Goal: Information Seeking & Learning: Learn about a topic

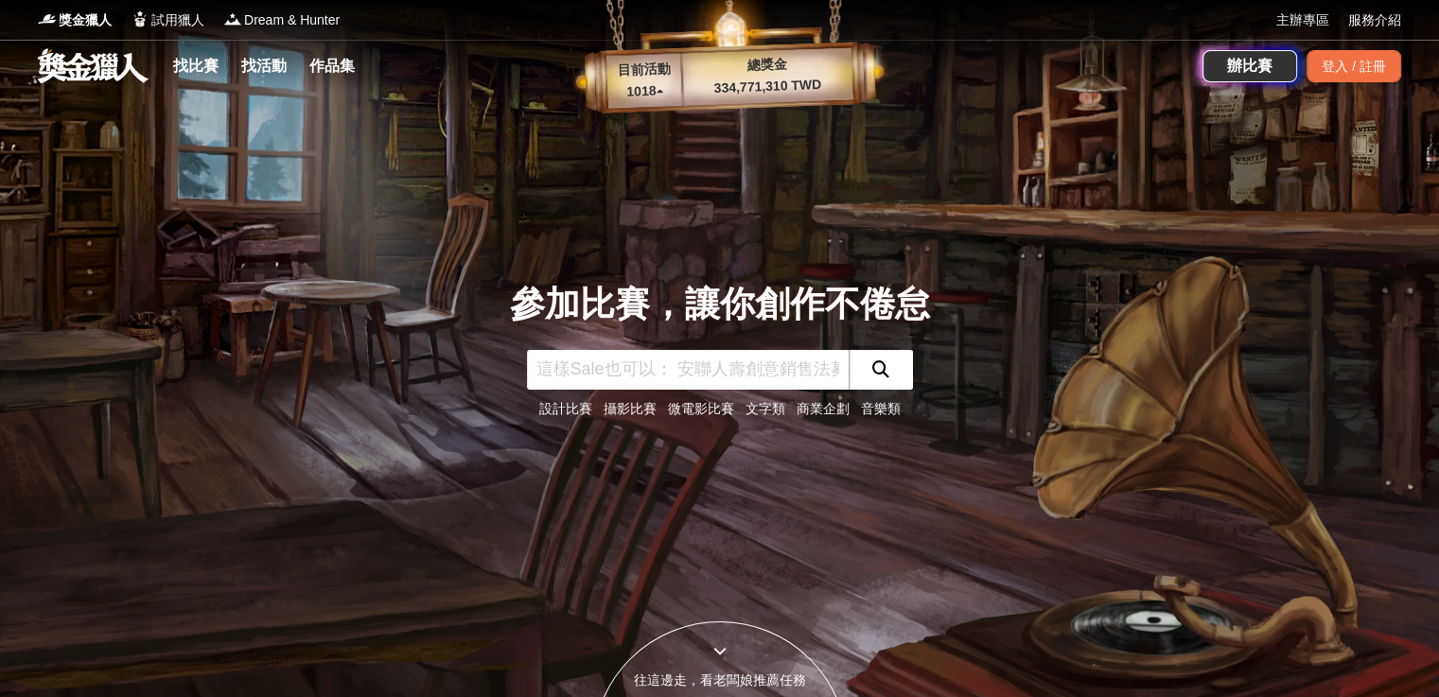
click at [681, 416] on link "微電影比賽" at bounding box center [701, 408] width 66 height 15
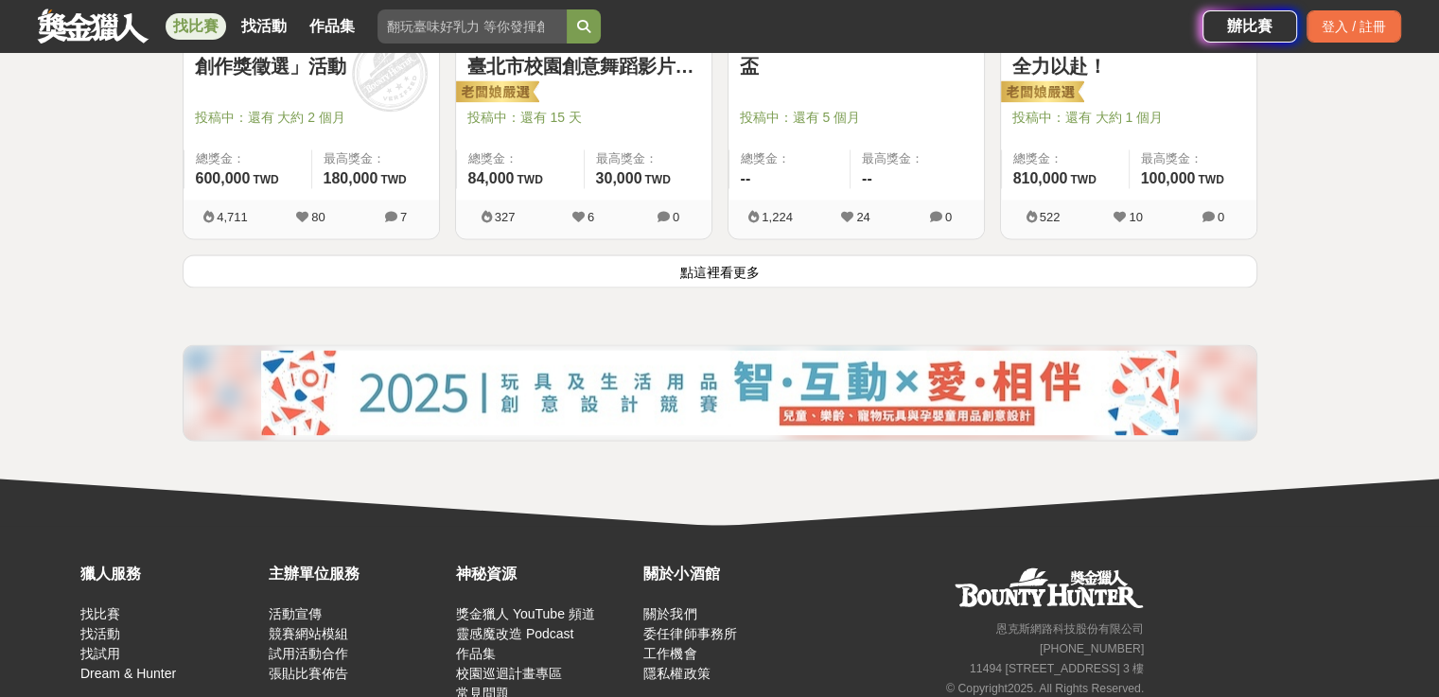
scroll to position [2554, 0]
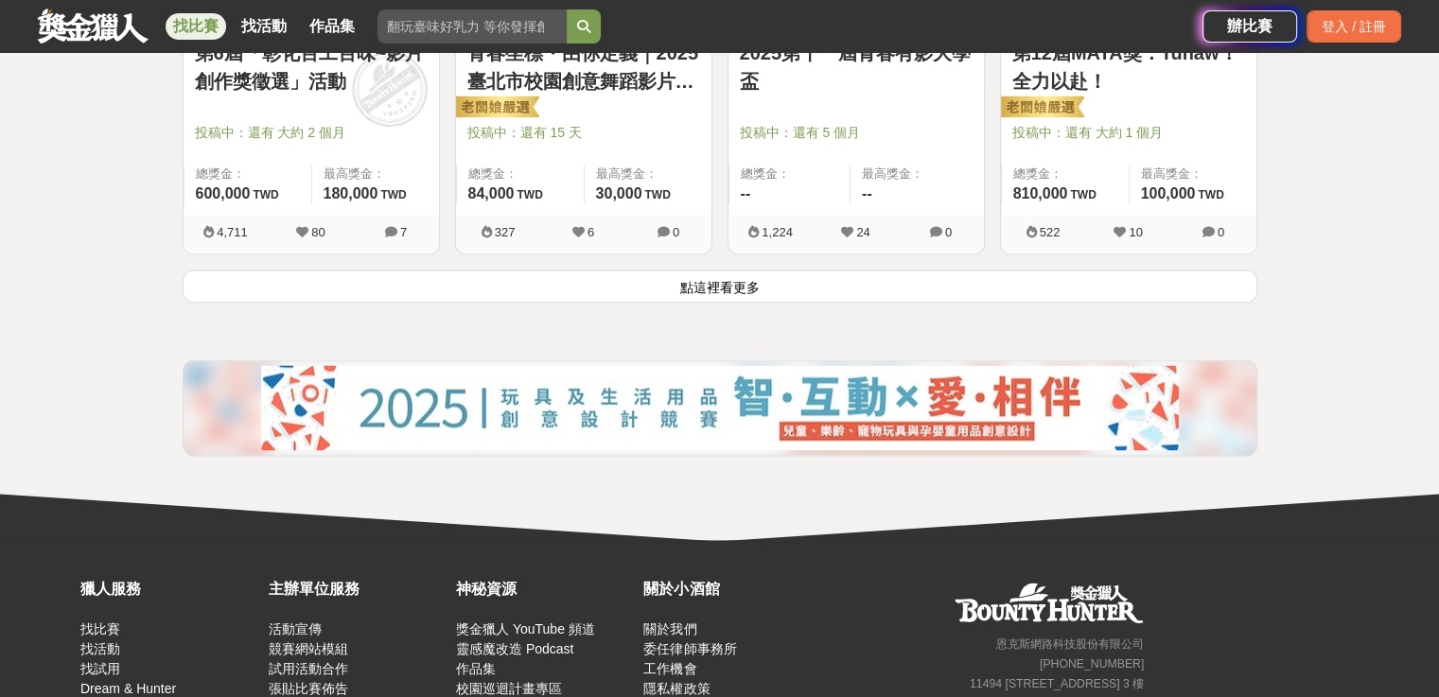
click at [717, 303] on button "點這裡看更多" at bounding box center [720, 286] width 1075 height 33
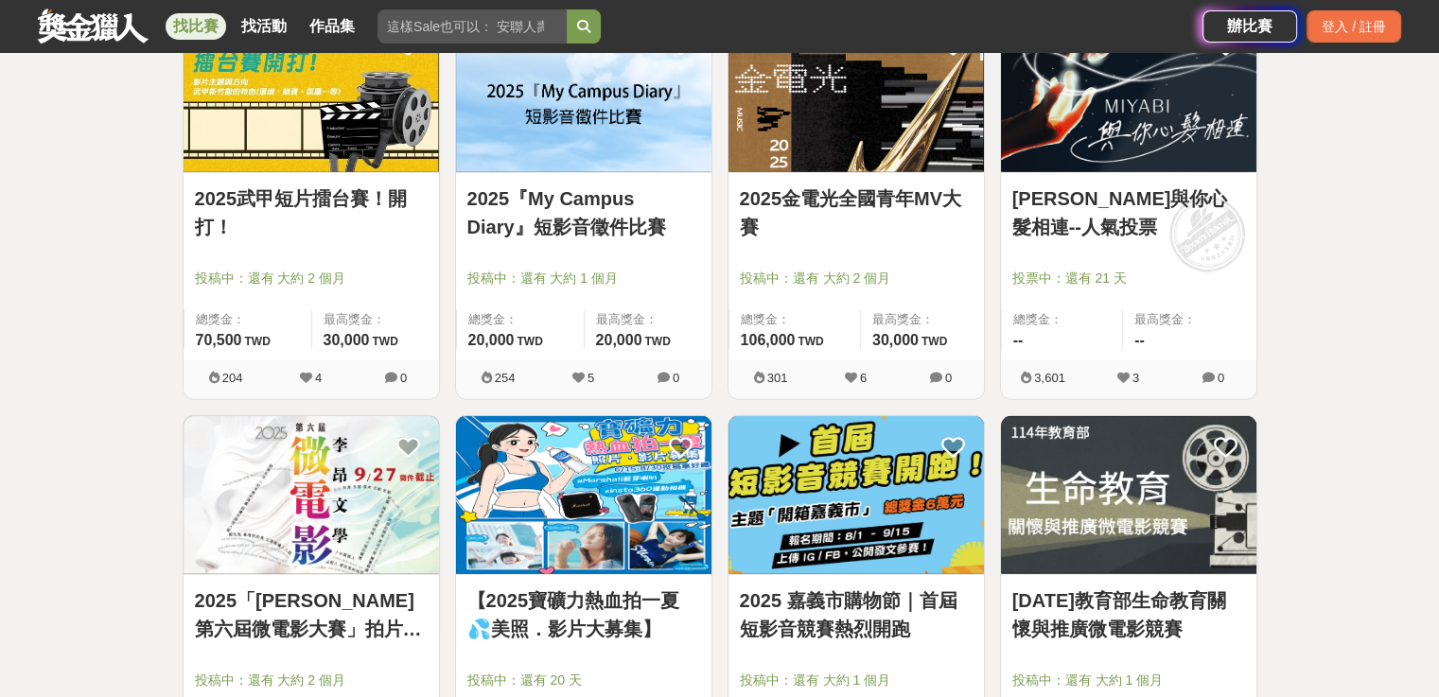
scroll to position [4447, 0]
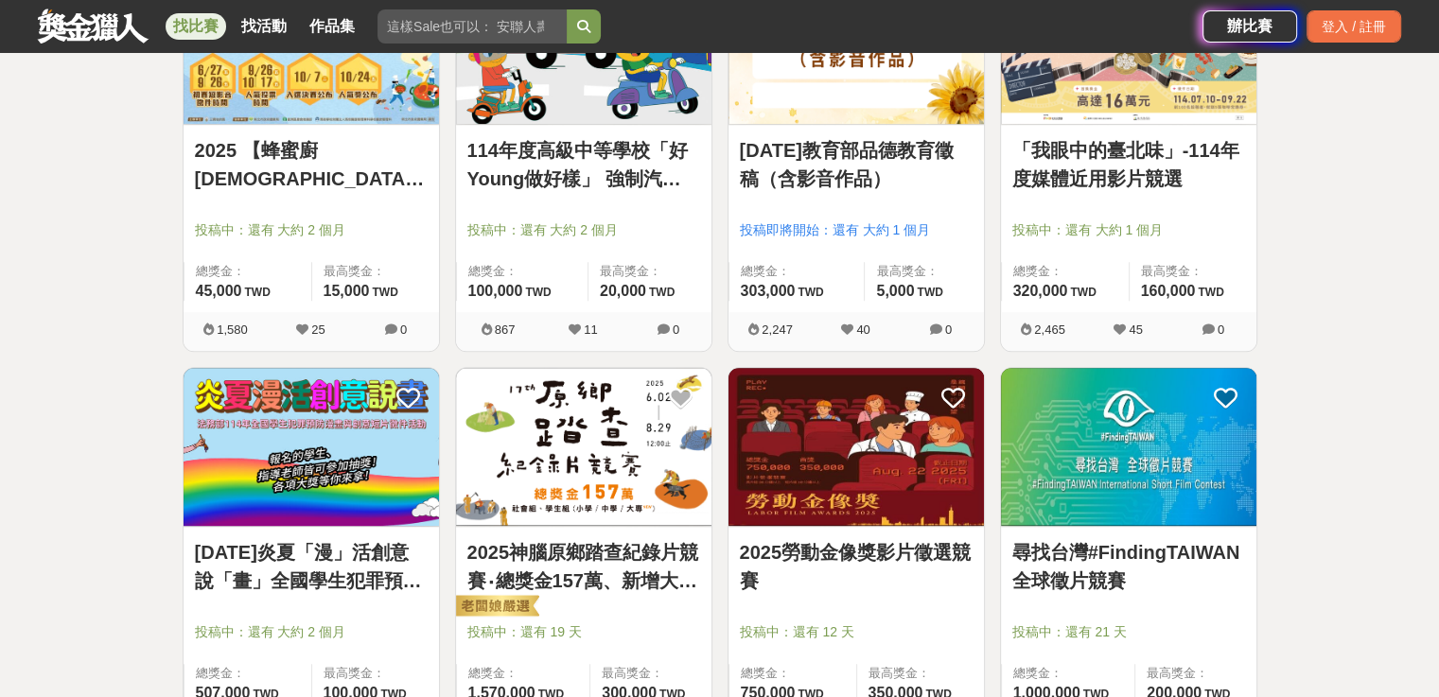
scroll to position [946, 0]
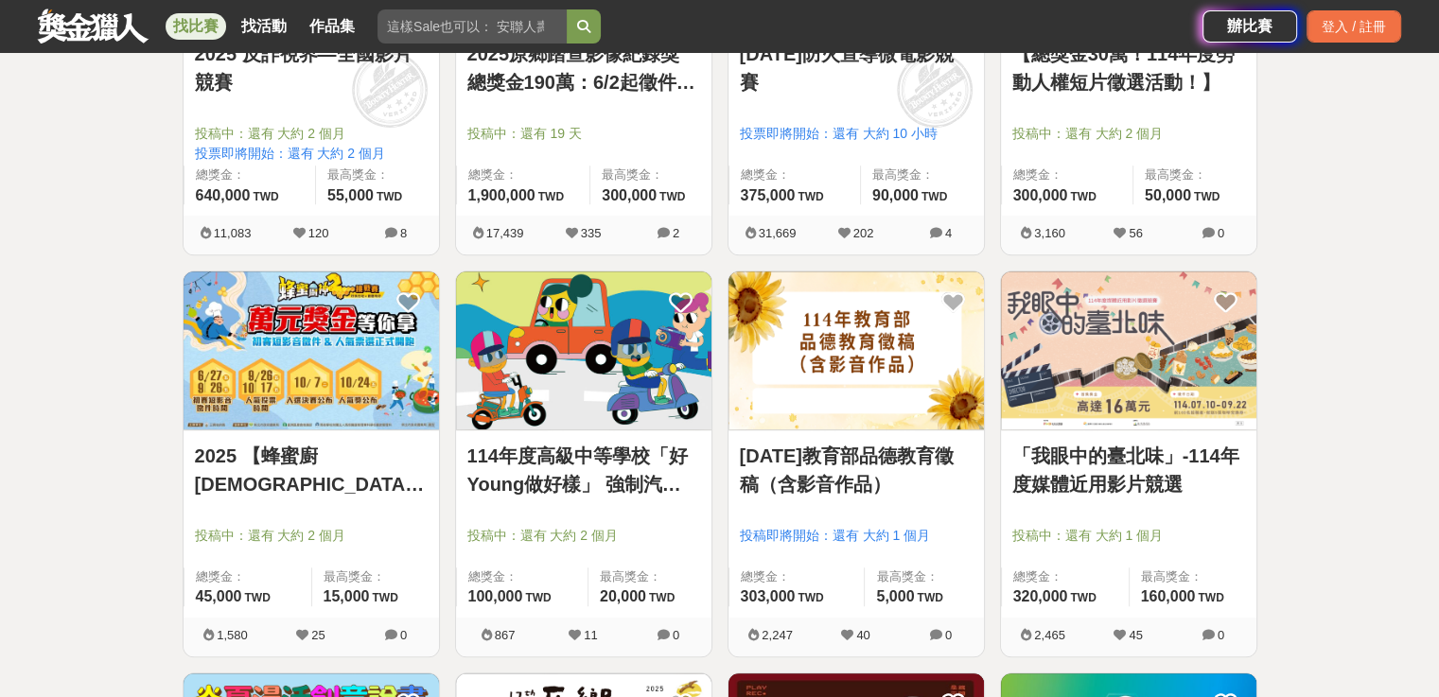
click at [1102, 488] on link "「我眼中的臺北味」-114年度媒體近用影片競選" at bounding box center [1128, 470] width 233 height 57
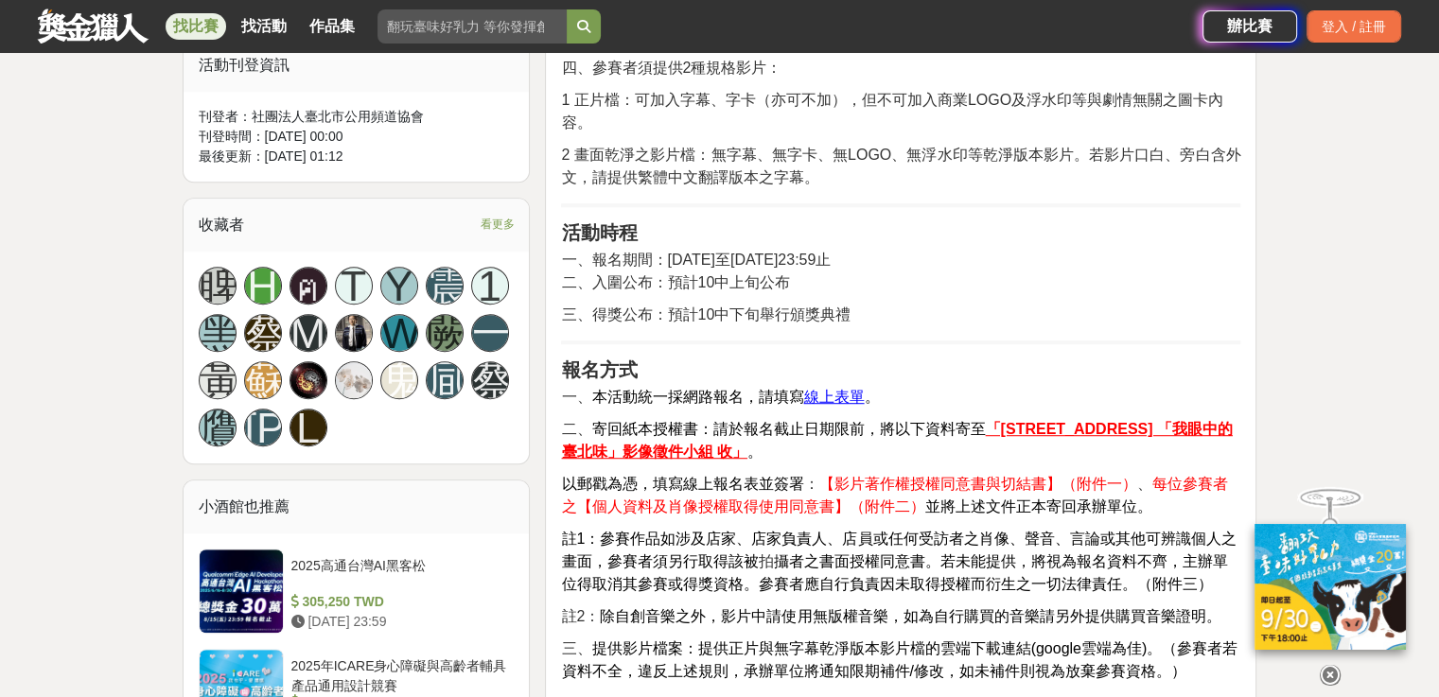
scroll to position [1703, 0]
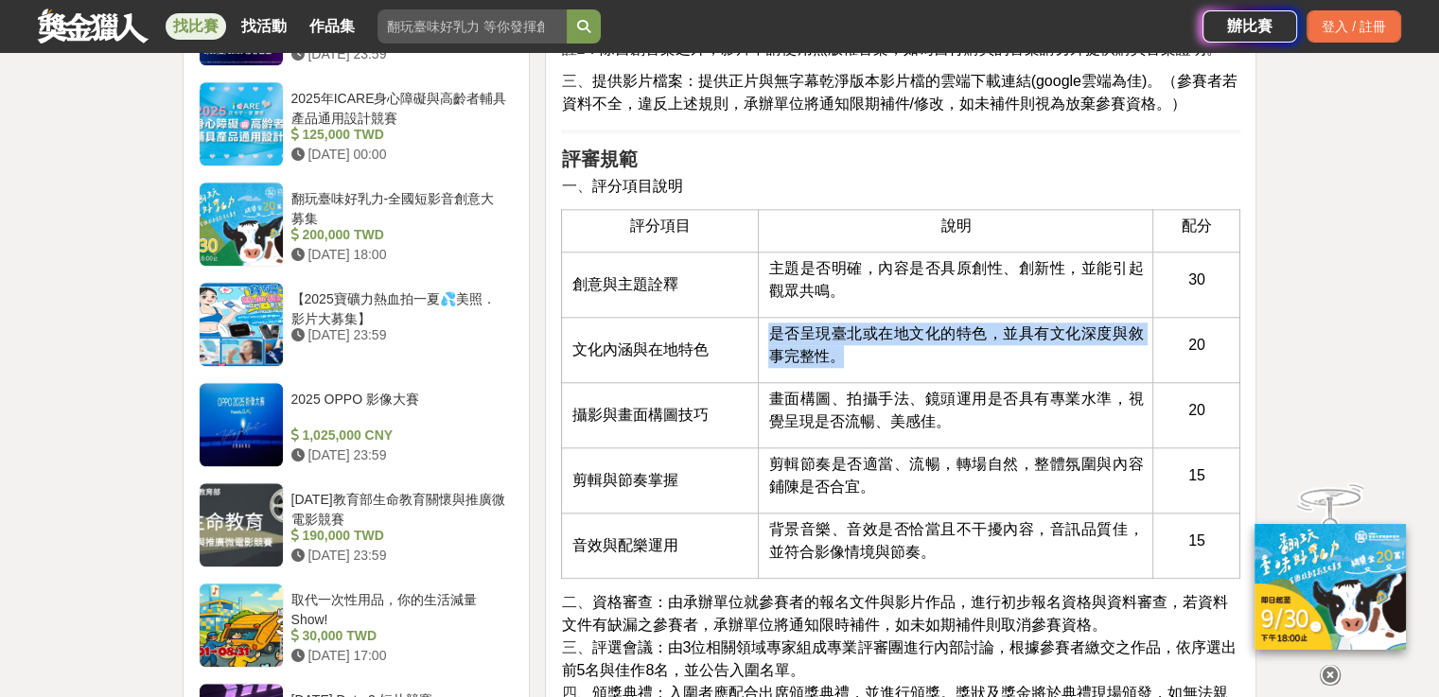
drag, startPoint x: 867, startPoint y: 557, endPoint x: 774, endPoint y: 518, distance: 100.9
click at [774, 368] on p "是否呈現臺北或在地文化的特色，並具有文化深度與敘事完整性。" at bounding box center [955, 345] width 375 height 45
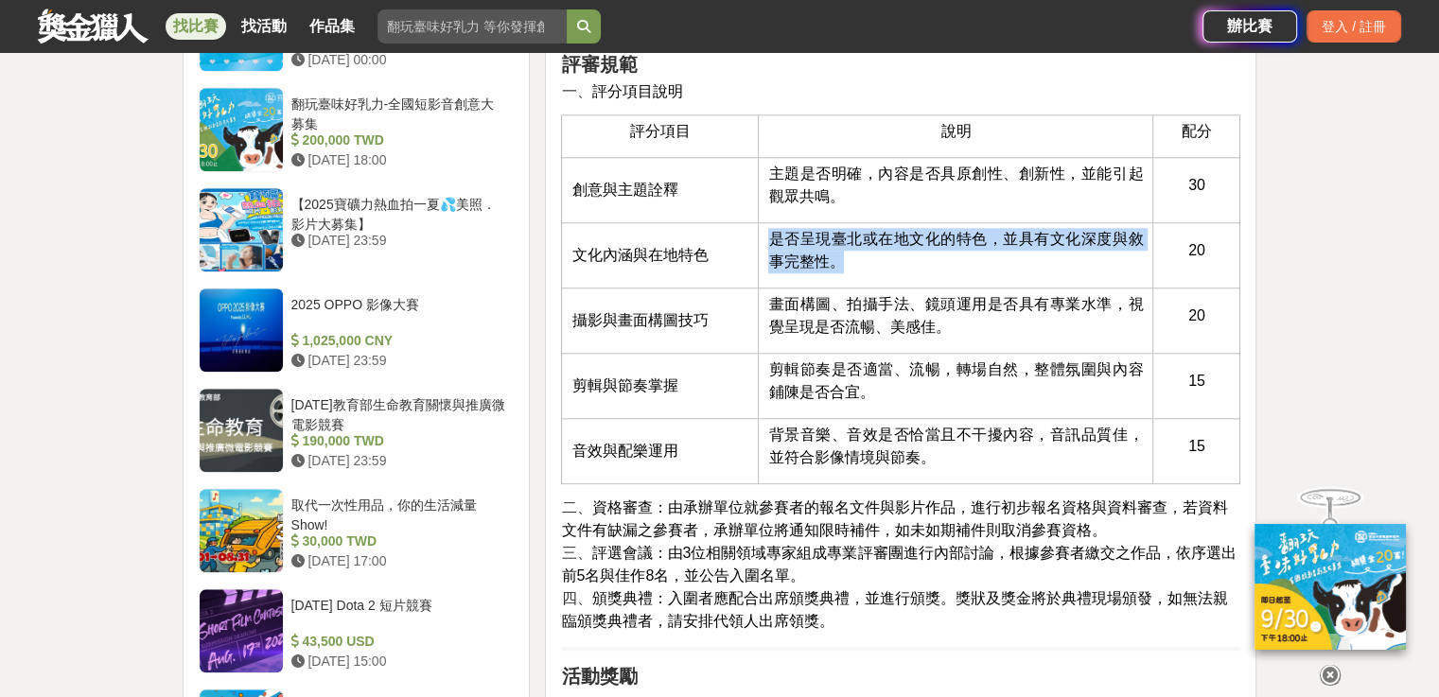
scroll to position [1514, 0]
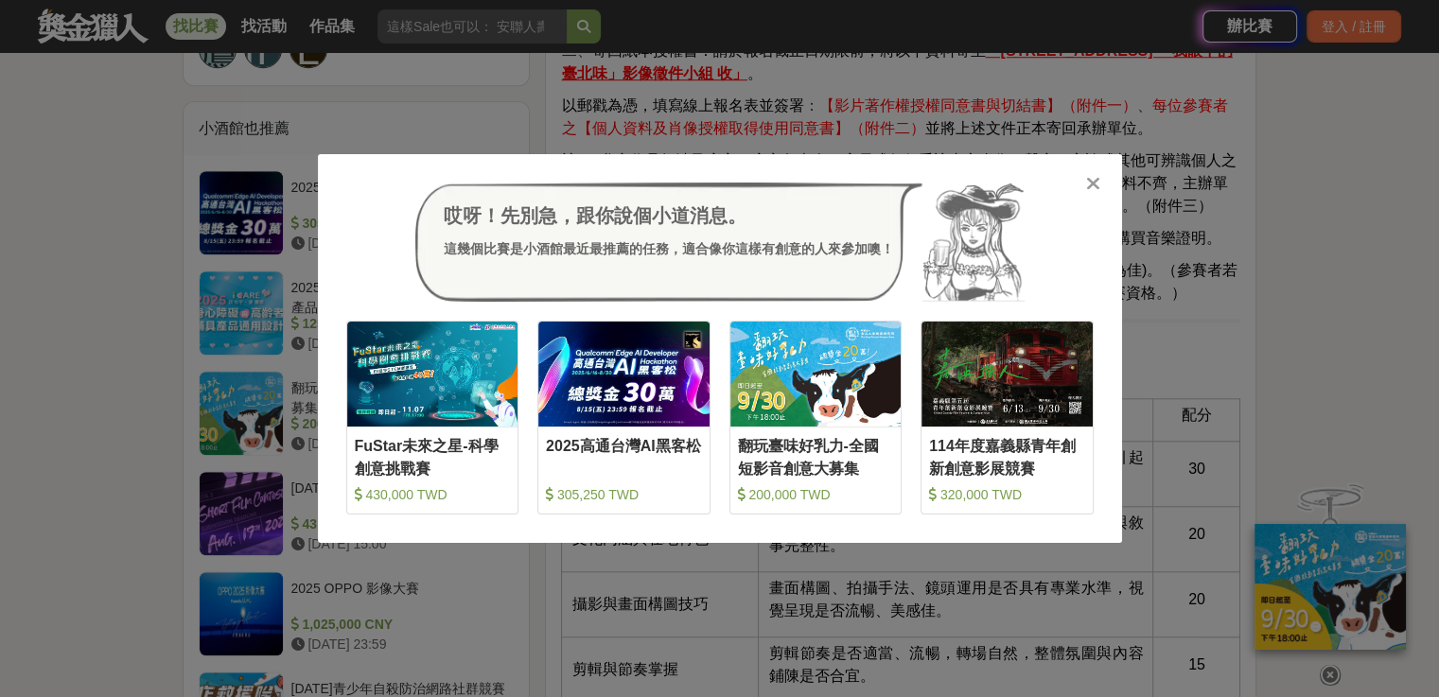
click at [1094, 185] on icon at bounding box center [1093, 183] width 14 height 19
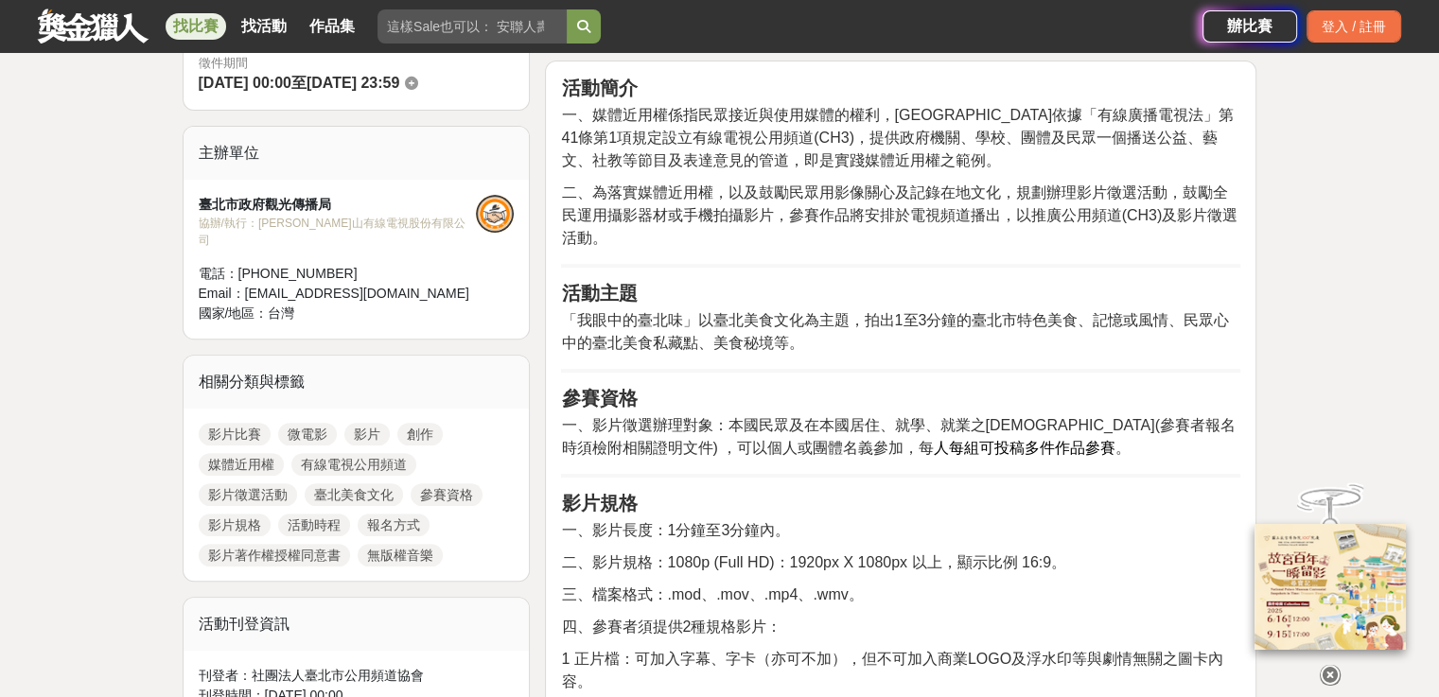
scroll to position [568, 0]
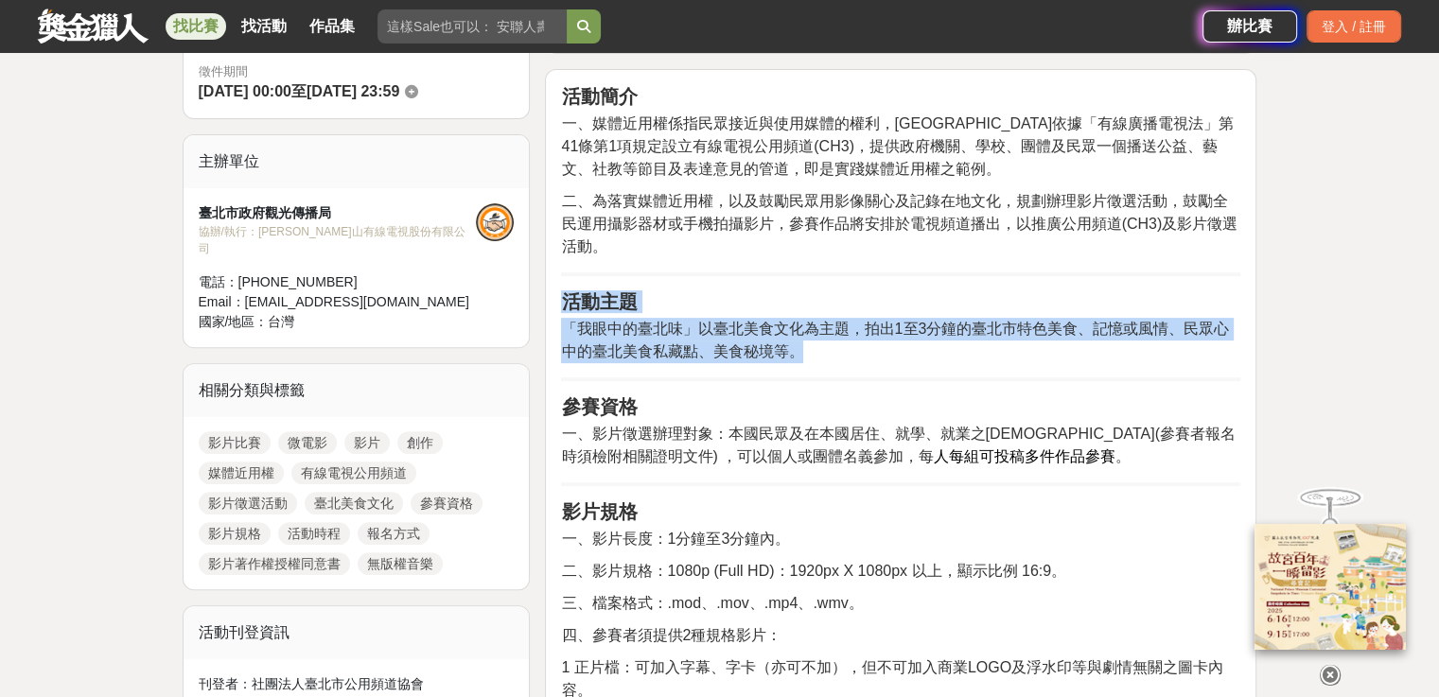
drag, startPoint x: 829, startPoint y: 414, endPoint x: 553, endPoint y: 364, distance: 280.8
copy div "活動主題 「 我眼中的臺北味 」以臺北美食文化為主題，拍出1至3分鐘的臺北市特色美食、記憶或風情、民眾心中的臺北美食私藏點、美食秘境等。"
click at [895, 363] on p "「 我眼中的臺北味 」以臺北美食文化為主題，拍出1至3分鐘的臺北市特色美食、記憶或風情、民眾心中的臺北美食私藏點、美食秘境等。" at bounding box center [900, 340] width 679 height 45
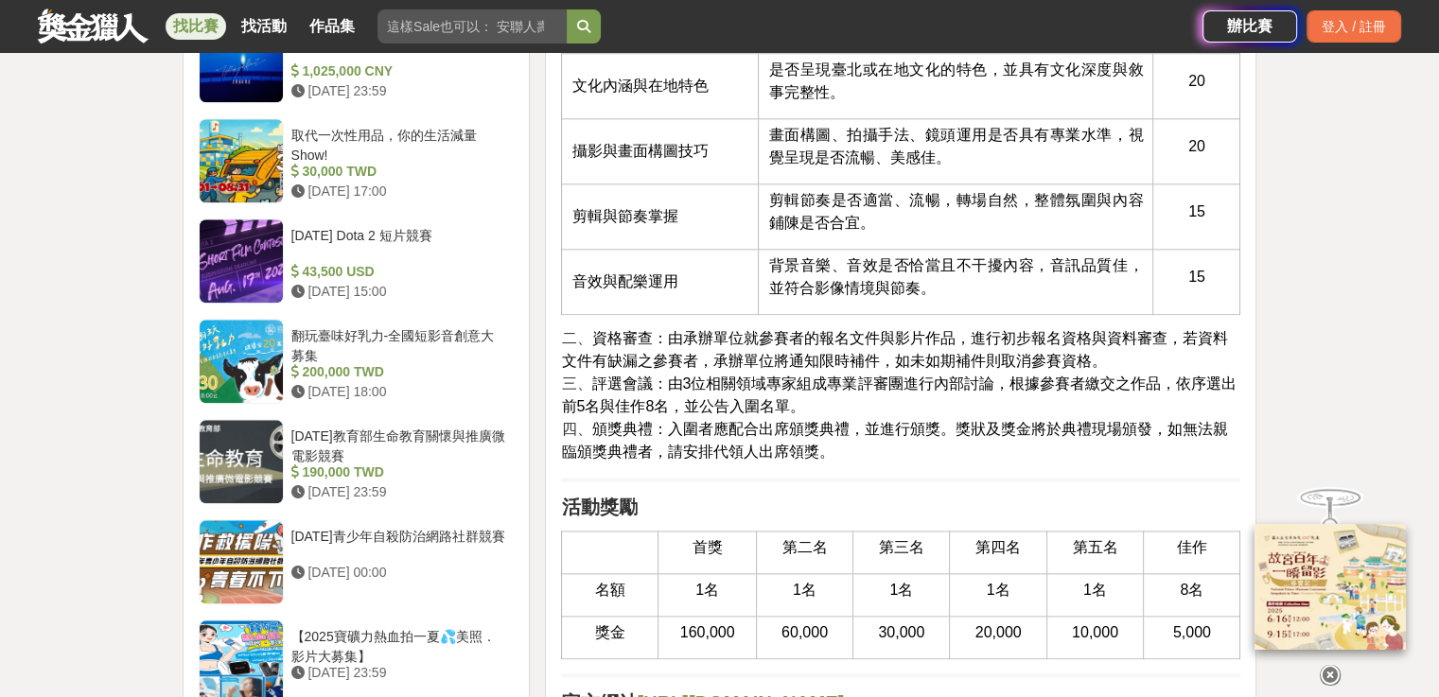
scroll to position [1892, 0]
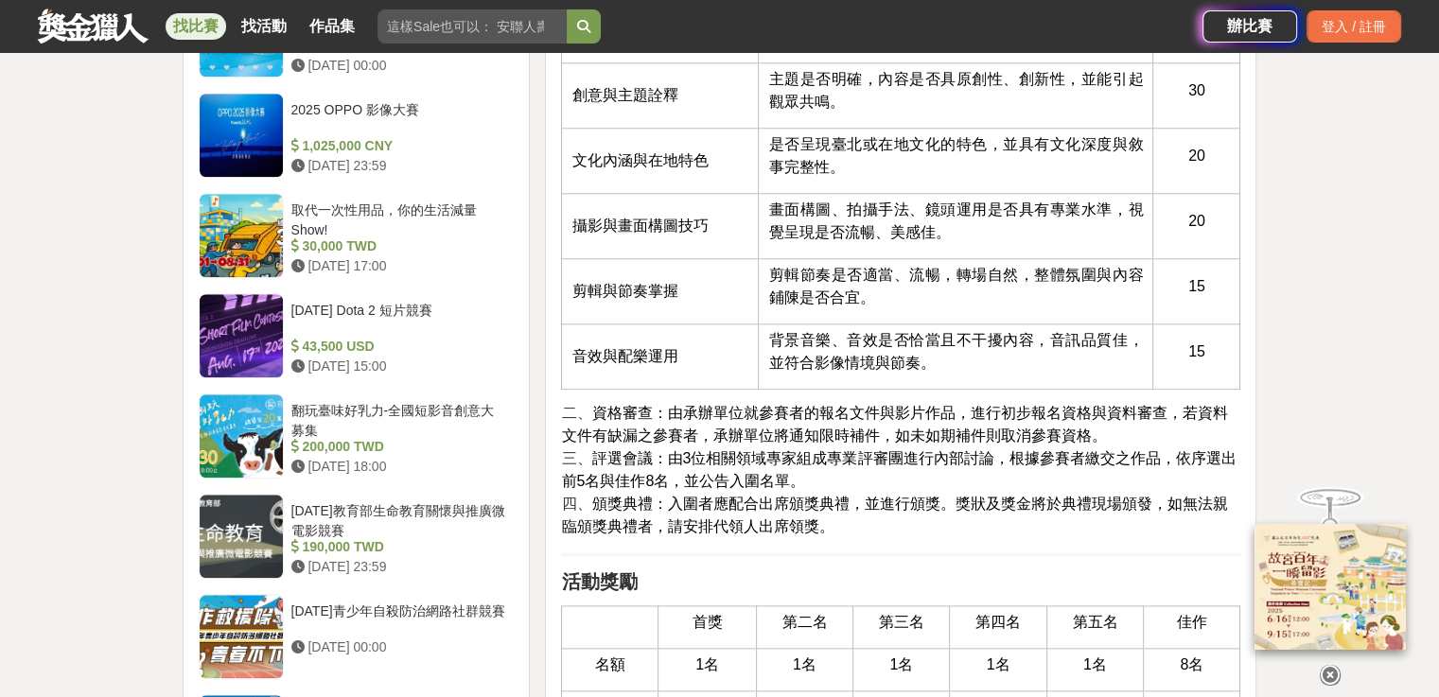
drag, startPoint x: 843, startPoint y: 444, endPoint x: 8, endPoint y: 365, distance: 839.1
click at [8, 365] on div "大家都在看 2025高通台灣AI黑客松 2025-08-15 23:59 好竹意租稅圖卡創作比賽 2025-09-01 17:00 雲林 TPASS 熱門景點…" at bounding box center [719, 689] width 1439 height 4977
drag, startPoint x: 1000, startPoint y: 335, endPoint x: 998, endPoint y: 353, distance: 18.1
click at [998, 179] on p "是否呈現臺北或在地文化的特色，並具有文化深度與敘事完整性。" at bounding box center [955, 155] width 375 height 45
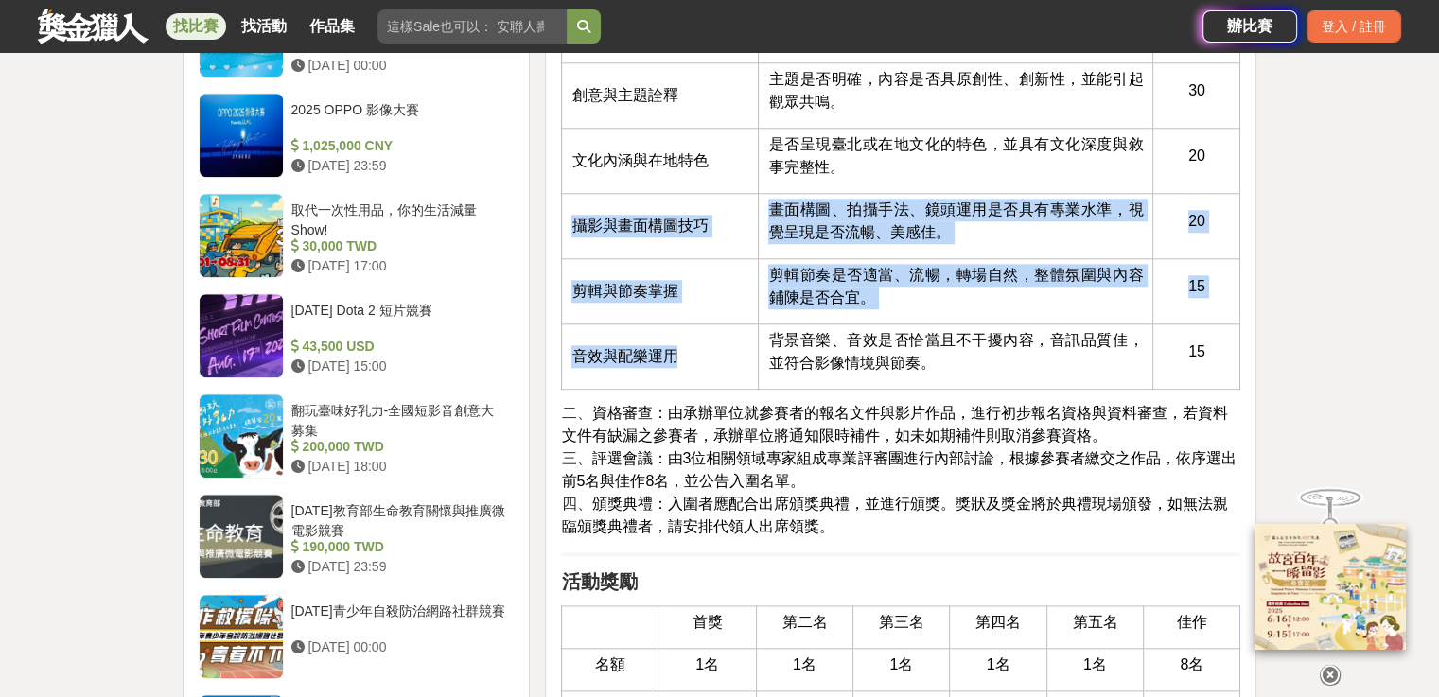
drag, startPoint x: 724, startPoint y: 586, endPoint x: 570, endPoint y: 393, distance: 246.5
click at [570, 390] on tbody "評分項目 說明 配分 創意與主題詮釋 主題是否明確，內容是否具原創性、創新性，並能引起觀眾共鳴。 30 文化內涵與在地特色 是否呈現臺北或在地文化的特色，並具…" at bounding box center [901, 205] width 678 height 369
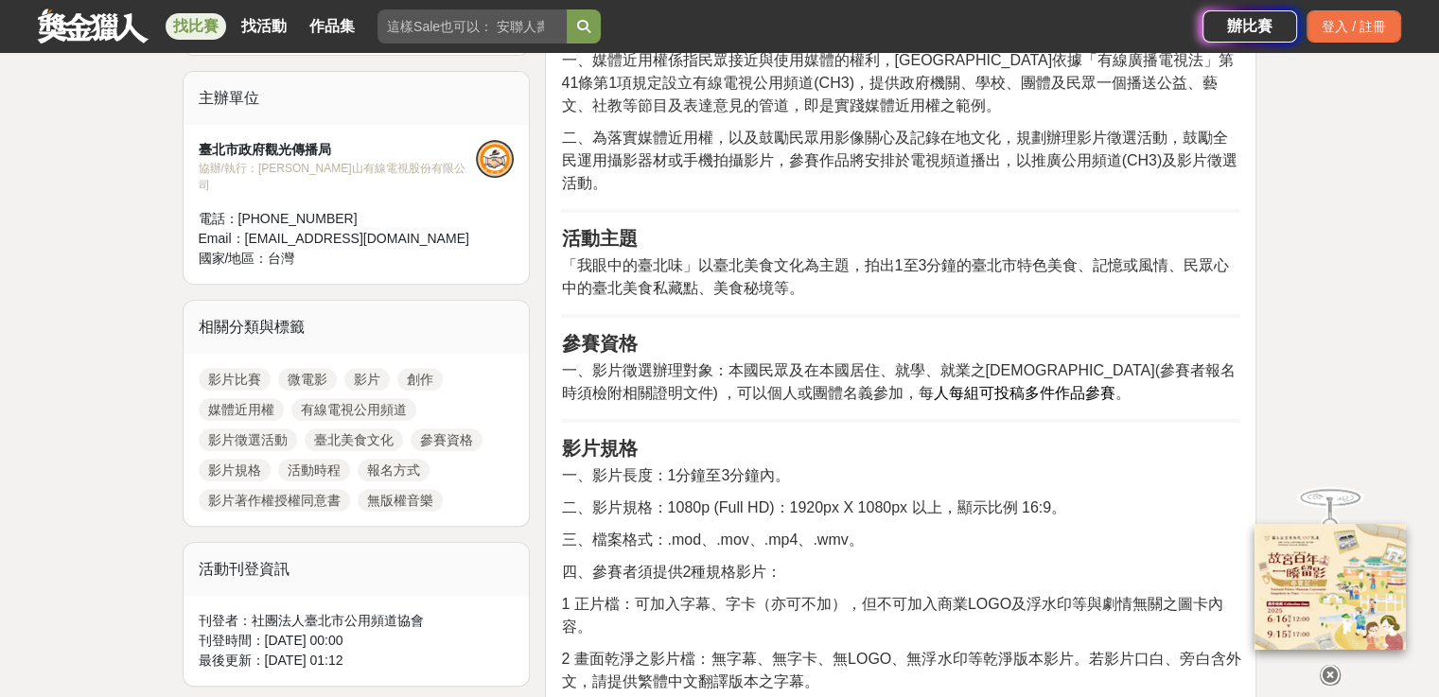
scroll to position [568, 0]
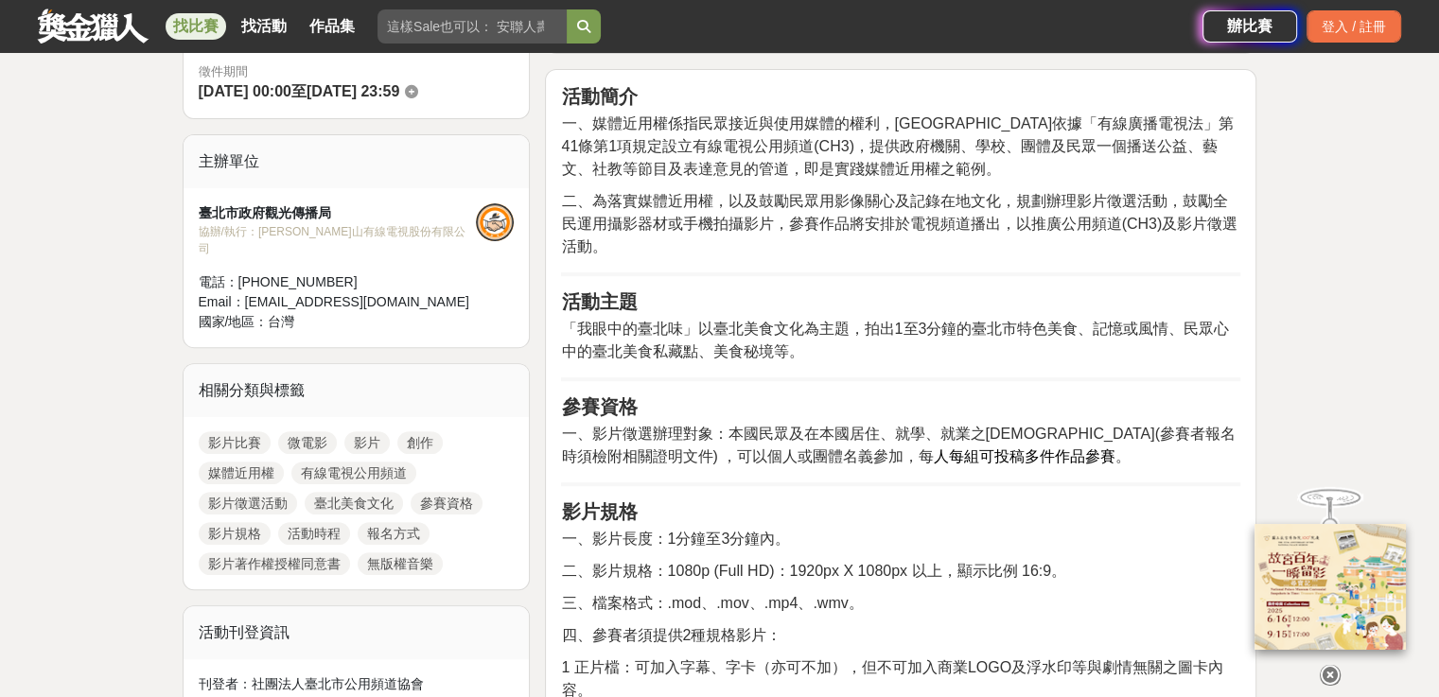
click at [1322, 665] on icon at bounding box center [1330, 675] width 21 height 21
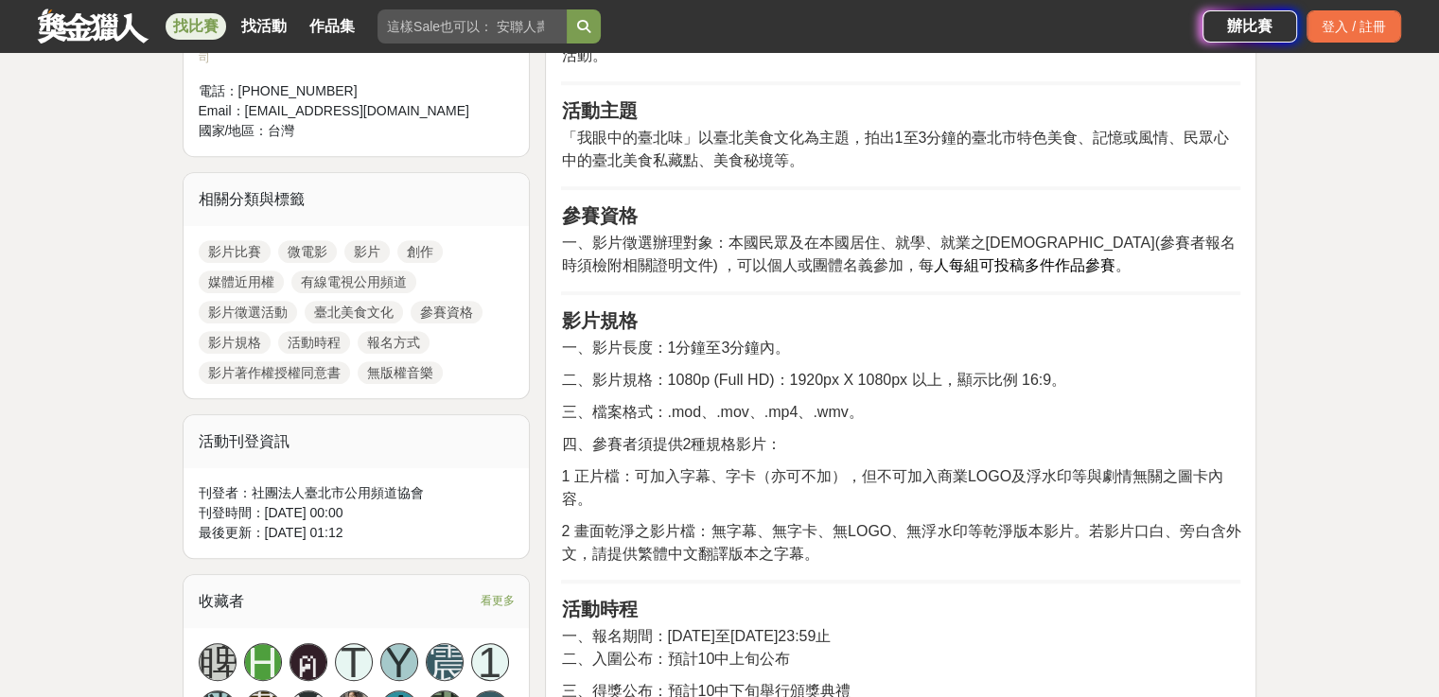
scroll to position [757, 0]
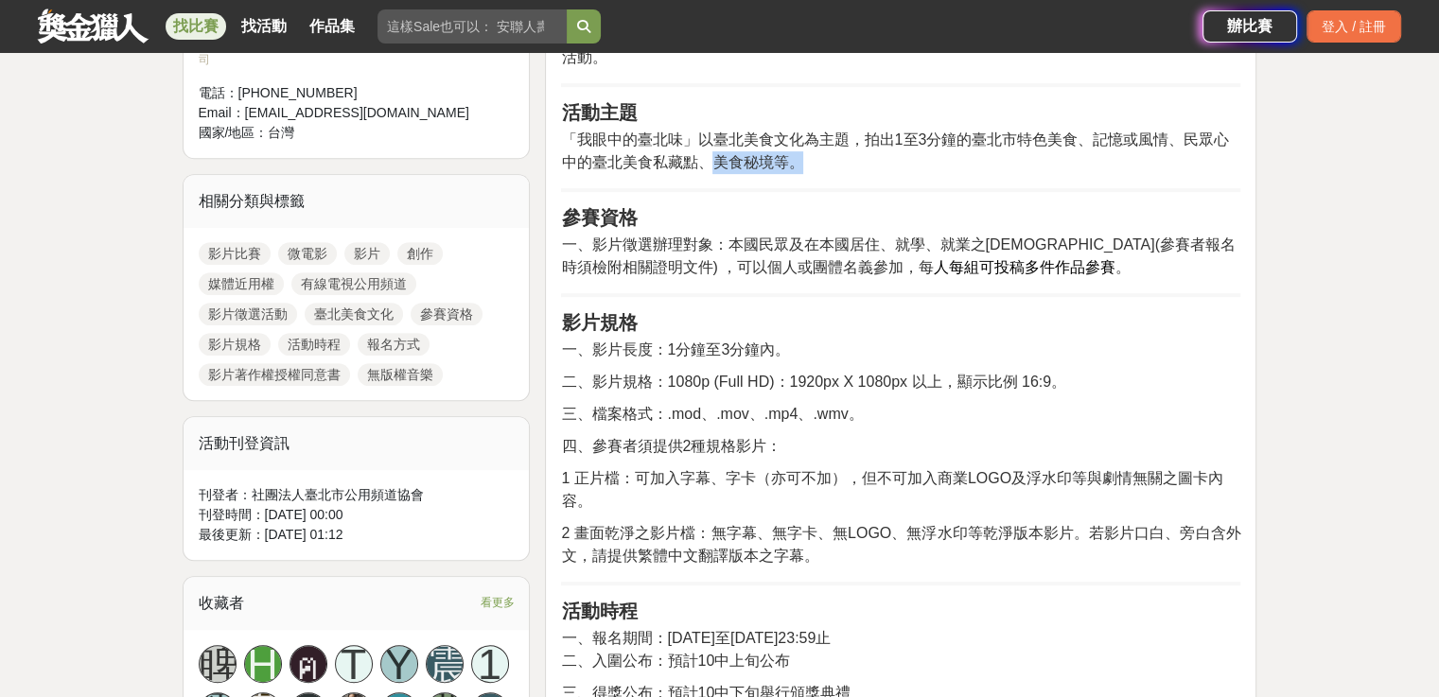
drag, startPoint x: 709, startPoint y: 220, endPoint x: 859, endPoint y: 234, distance: 151.0
click at [859, 174] on p "「 我眼中的臺北味 」以臺北美食文化為主題，拍出1至3分鐘的臺北市特色美食、記憶或風情、民眾心中的臺北美食私藏點、美食秘境等。" at bounding box center [900, 151] width 679 height 45
drag, startPoint x: 640, startPoint y: 222, endPoint x: 696, endPoint y: 221, distance: 56.8
click at [693, 170] on span "」以臺北美食文化為主題，拍出1至3分鐘的臺北市特色美食、記憶或風情、民眾心中的臺北美食私藏點、美食秘境等。" at bounding box center [895, 151] width 668 height 39
click at [590, 170] on span "」以臺北美食文化為主題，拍出1至3分鐘的臺北市特色美食、記憶或風情、民眾心中的臺北美食私藏點、美食秘境等。" at bounding box center [895, 151] width 668 height 39
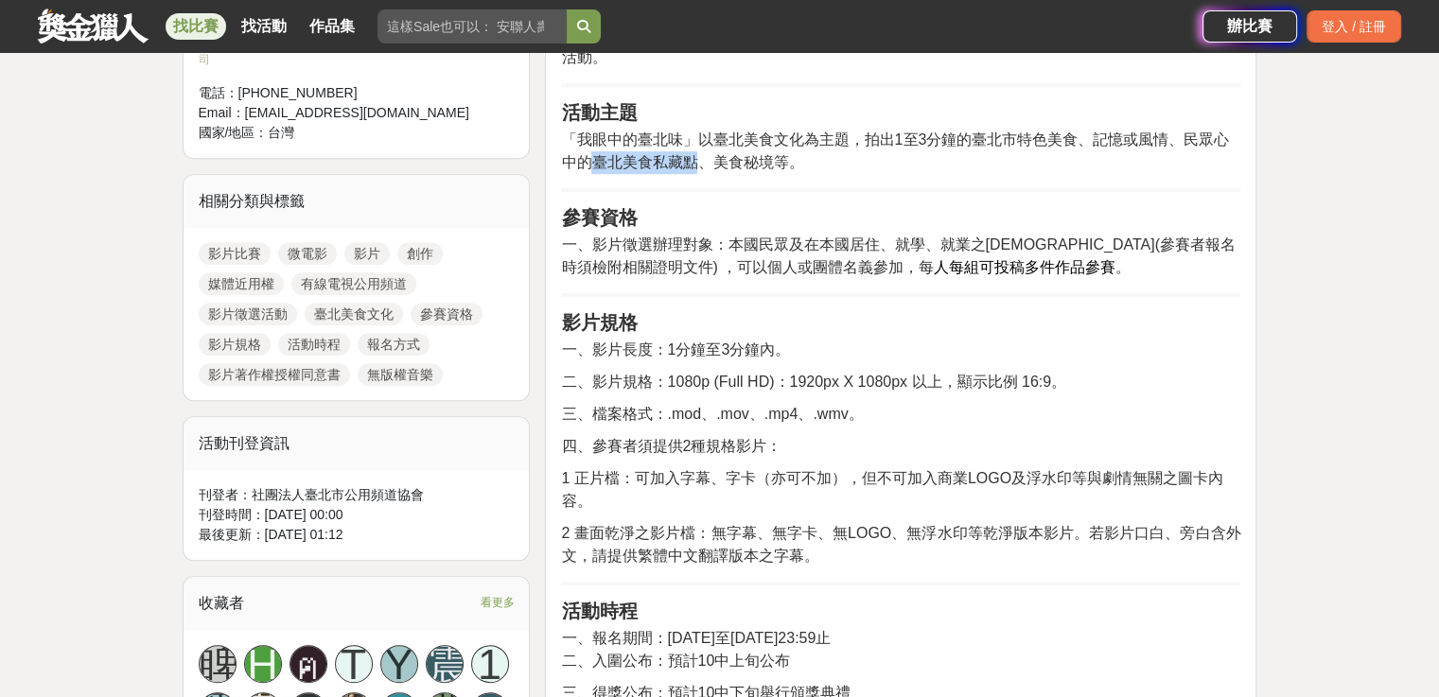
drag, startPoint x: 592, startPoint y: 223, endPoint x: 691, endPoint y: 221, distance: 98.4
click at [691, 170] on span "」以臺北美食文化為主題，拍出1至3分鐘的臺北市特色美食、記憶或風情、民眾心中的臺北美食私藏點、美食秘境等。" at bounding box center [895, 151] width 668 height 39
click at [565, 123] on strong "活動主題" at bounding box center [599, 112] width 76 height 21
drag, startPoint x: 556, startPoint y: 164, endPoint x: 946, endPoint y: 254, distance: 400.2
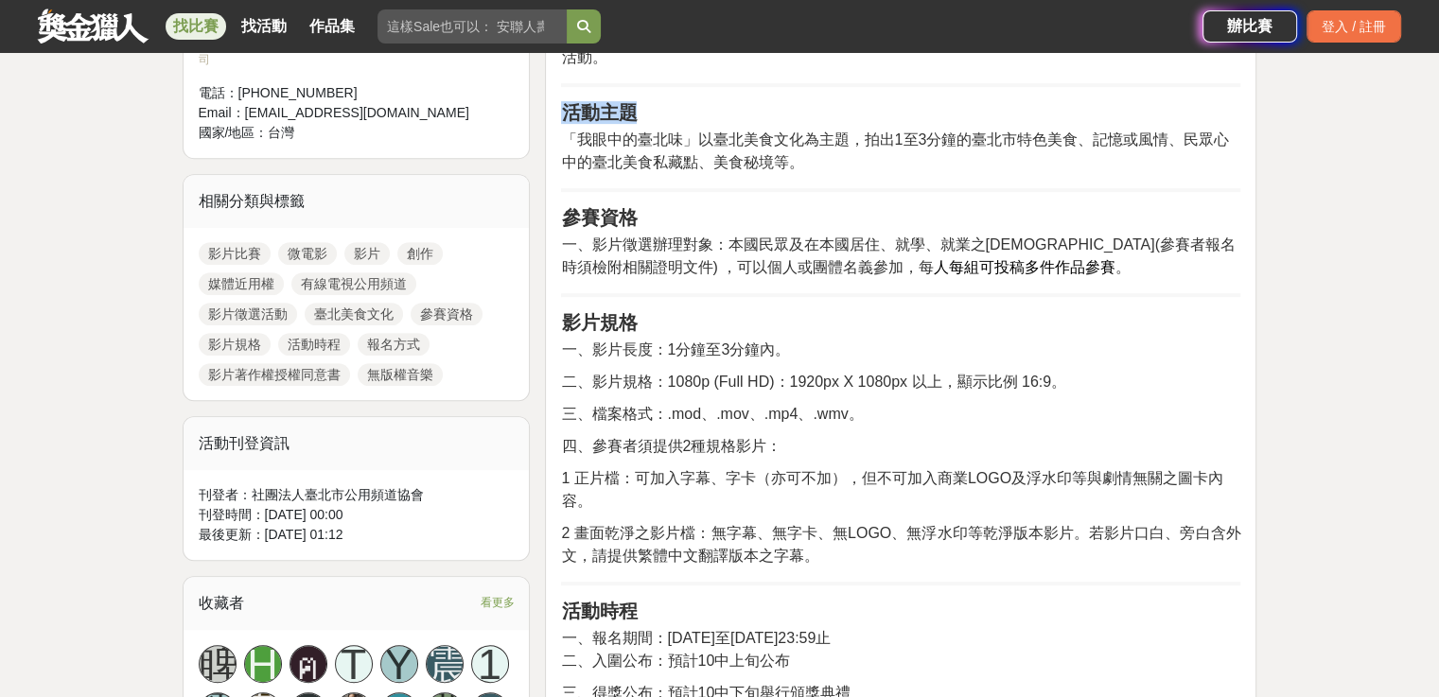
copy strong "活動主題"
click at [996, 174] on p "「 我眼中的臺北味 」以臺北美食文化為主題，拍出1至3分鐘的臺北市特色美食、記憶或風情、民眾心中的臺北美食私藏點、美食秘境等。" at bounding box center [900, 151] width 679 height 45
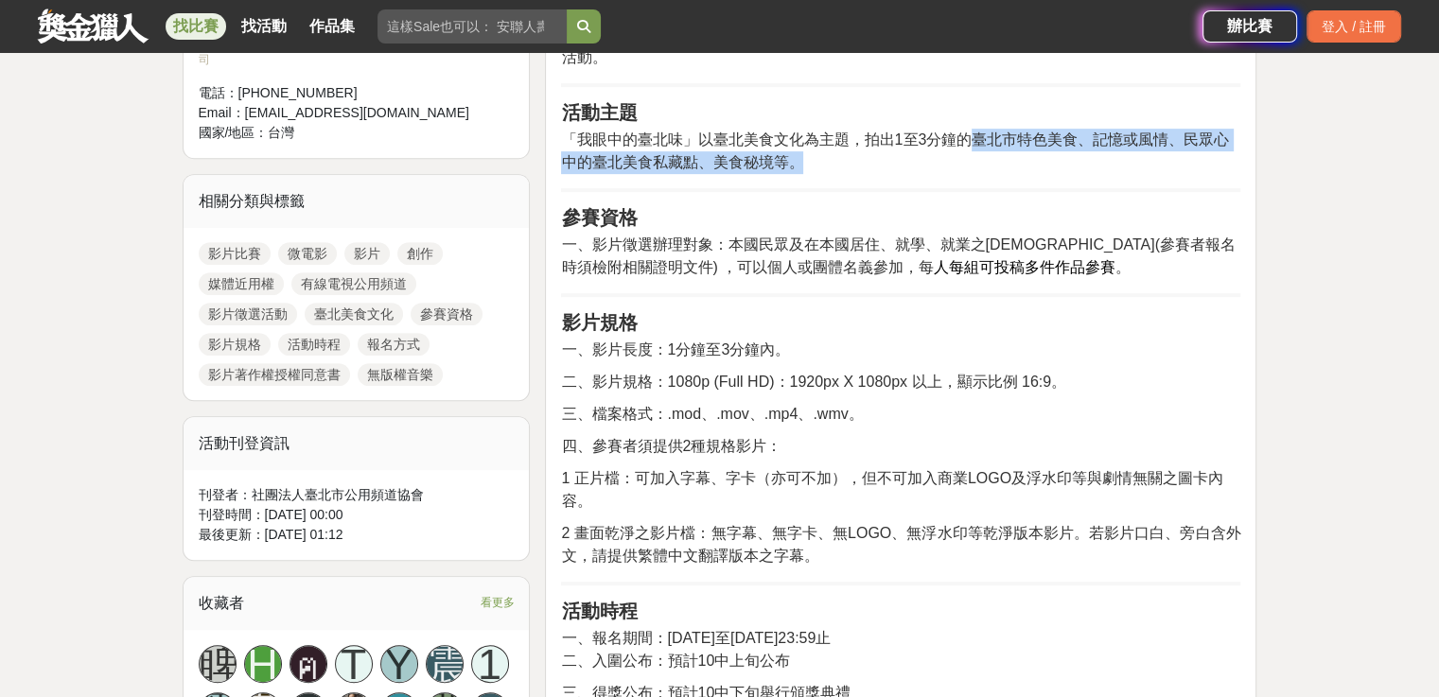
drag, startPoint x: 966, startPoint y: 198, endPoint x: 1041, endPoint y: 227, distance: 80.3
click at [1041, 174] on p "「 我眼中的臺北味 」以臺北美食文化為主題，拍出1至3分鐘的臺北市特色美食、記憶或風情、民眾心中的臺北美食私藏點、美食秘境等。" at bounding box center [900, 151] width 679 height 45
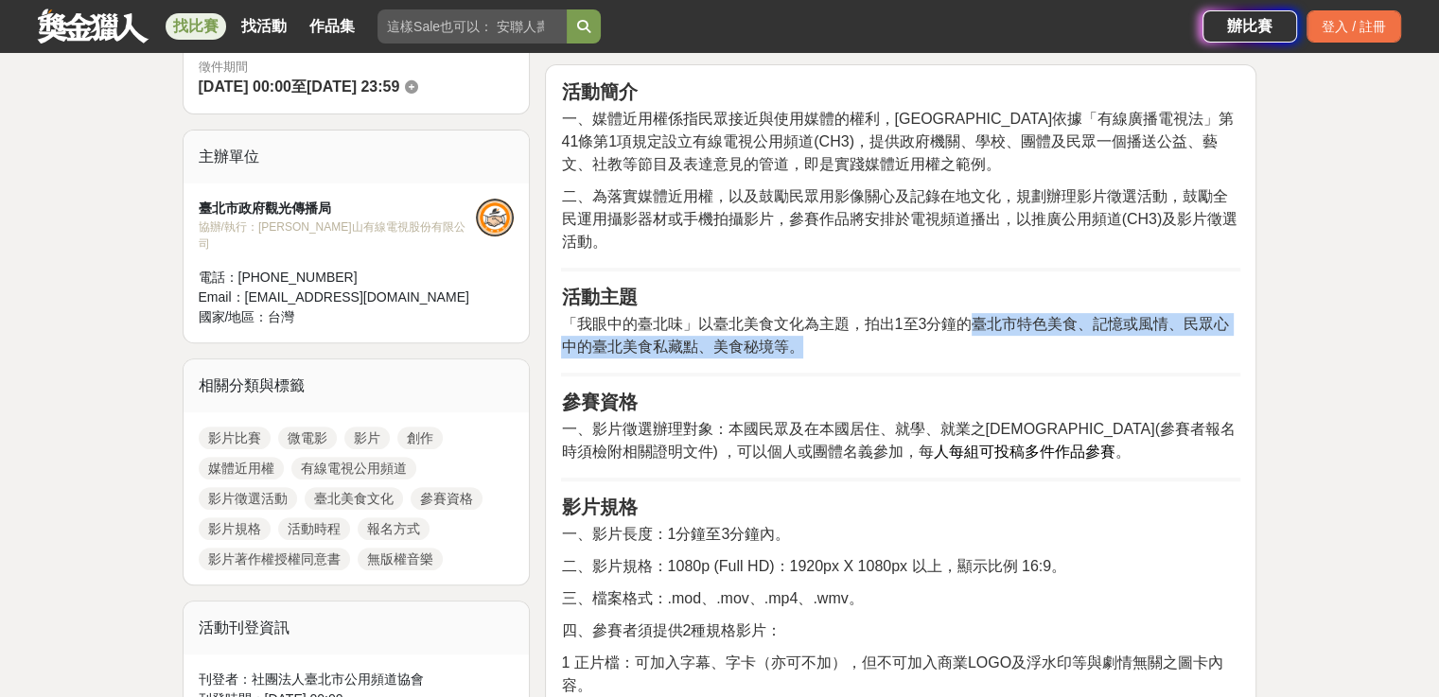
scroll to position [568, 0]
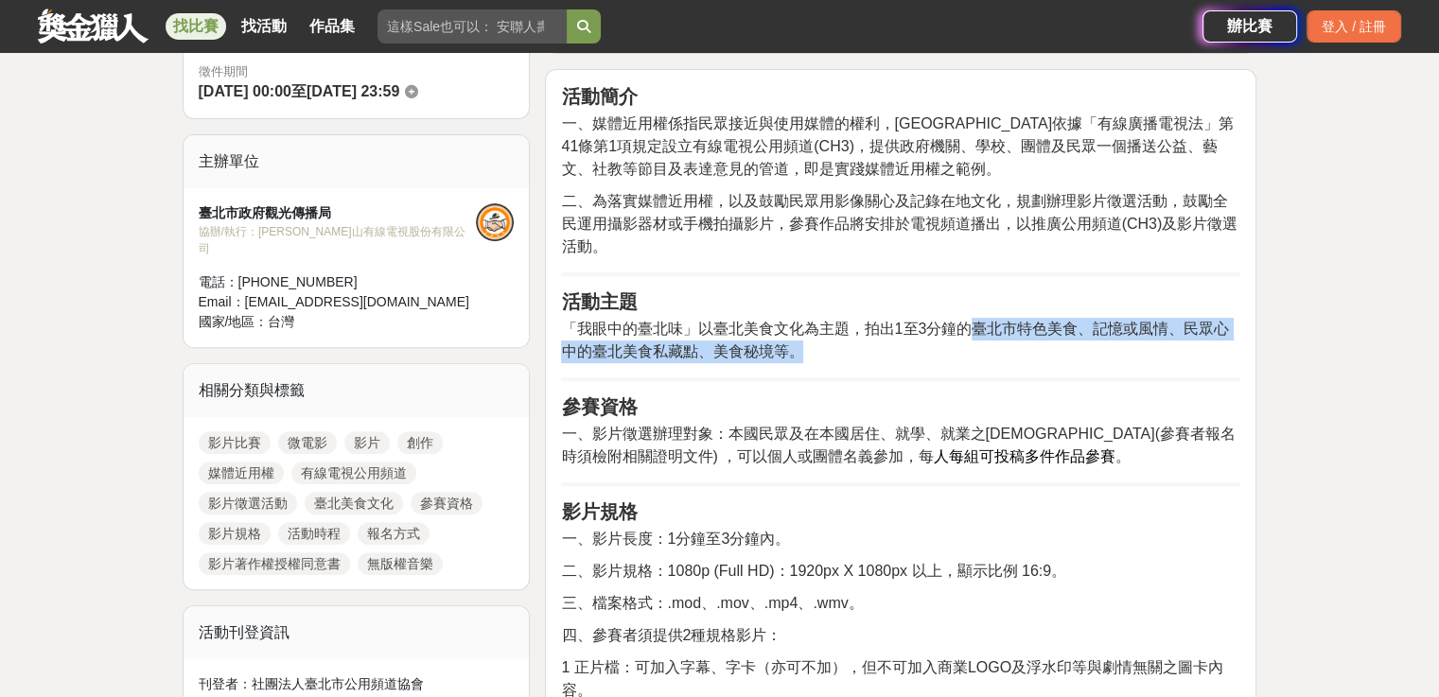
click at [1154, 363] on p "「 我眼中的臺北味 」以臺北美食文化為主題，拍出1至3分鐘的臺北市特色美食、記憶或風情、民眾心中的臺北美食私藏點、美食秘境等。" at bounding box center [900, 340] width 679 height 45
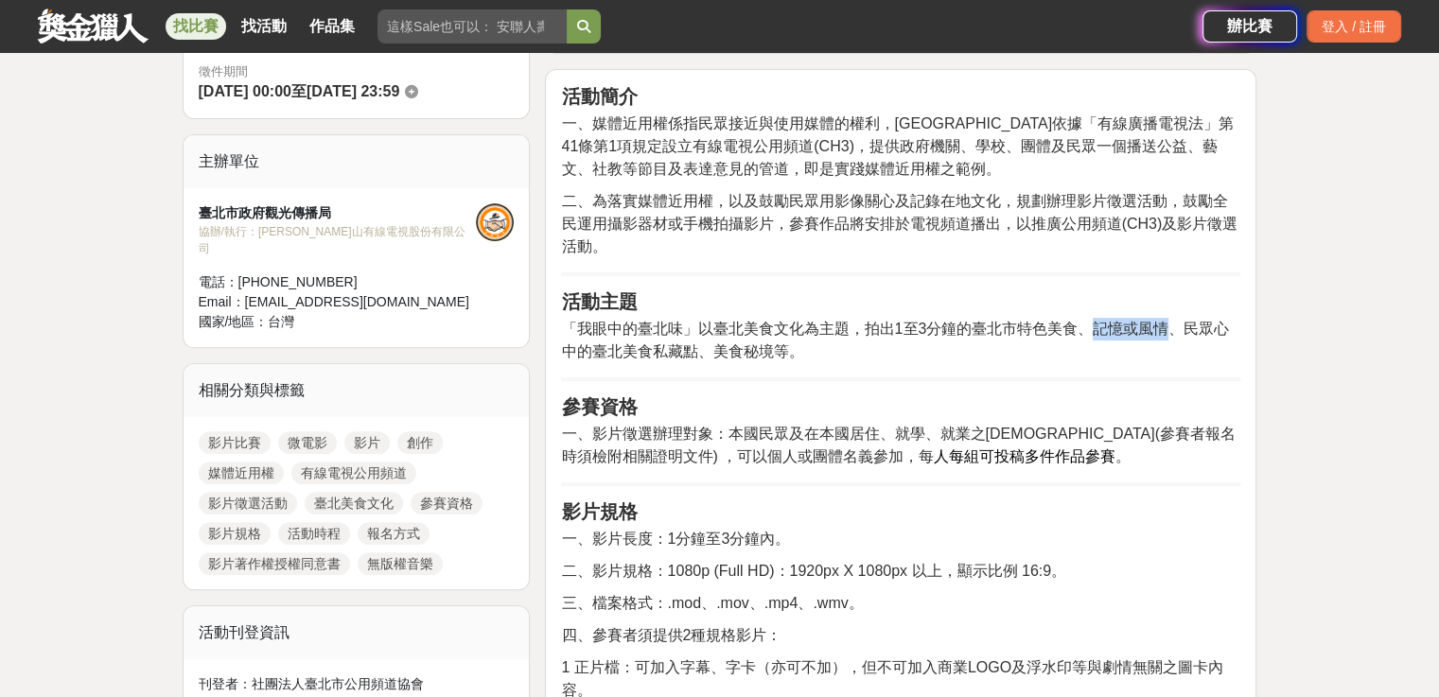
drag, startPoint x: 1089, startPoint y: 387, endPoint x: 1167, endPoint y: 392, distance: 77.7
click at [1167, 360] on span "」以臺北美食文化為主題，拍出1至3分鐘的臺北市特色美食、記憶或風情、民眾心中的臺北美食私藏點、美食秘境等。" at bounding box center [895, 340] width 668 height 39
click at [1165, 363] on p "「 我眼中的臺北味 」以臺北美食文化為主題，拍出1至3分鐘的臺北市特色美食、記憶或風情、民眾心中的臺北美食私藏點、美食秘境等。" at bounding box center [900, 340] width 679 height 45
drag, startPoint x: 1186, startPoint y: 386, endPoint x: 1172, endPoint y: 415, distance: 32.6
click at [1172, 363] on p "「 我眼中的臺北味 」以臺北美食文化為主題，拍出1至3分鐘的臺北市特色美食、記憶或風情、民眾心中的臺北美食私藏點、美食秘境等。" at bounding box center [900, 340] width 679 height 45
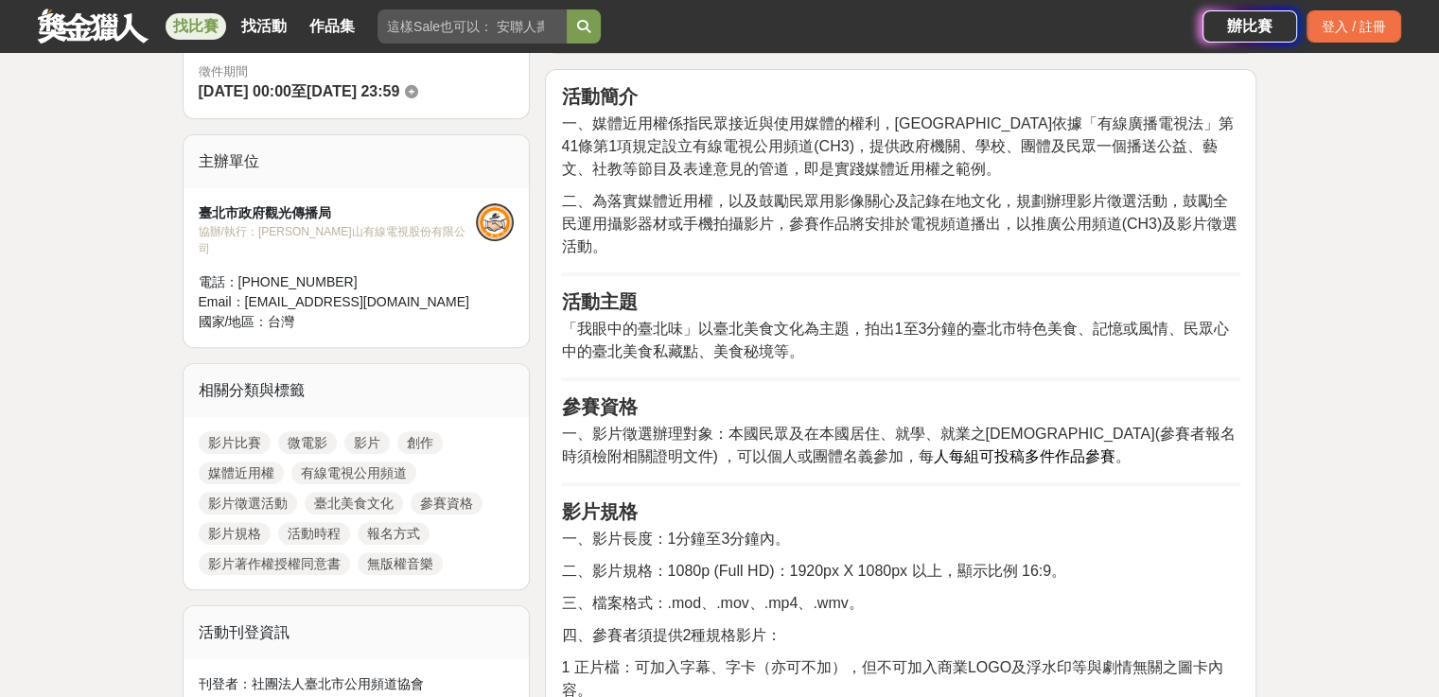
drag, startPoint x: 699, startPoint y: 391, endPoint x: 867, endPoint y: 396, distance: 167.6
click at [867, 360] on span "」以臺北美食文化為主題，拍出1至3分鐘的臺北市特色美食、記憶或風情、民眾心中的臺北美食私藏點、美食秘境等。" at bounding box center [895, 340] width 668 height 39
click at [864, 363] on p "「 我眼中的臺北味 」以臺北美食文化為主題，拍出1至3分鐘的臺北市特色美食、記憶或風情、民眾心中的臺北美食私藏點、美食秘境等。" at bounding box center [900, 340] width 679 height 45
drag, startPoint x: 855, startPoint y: 387, endPoint x: 697, endPoint y: 382, distance: 158.1
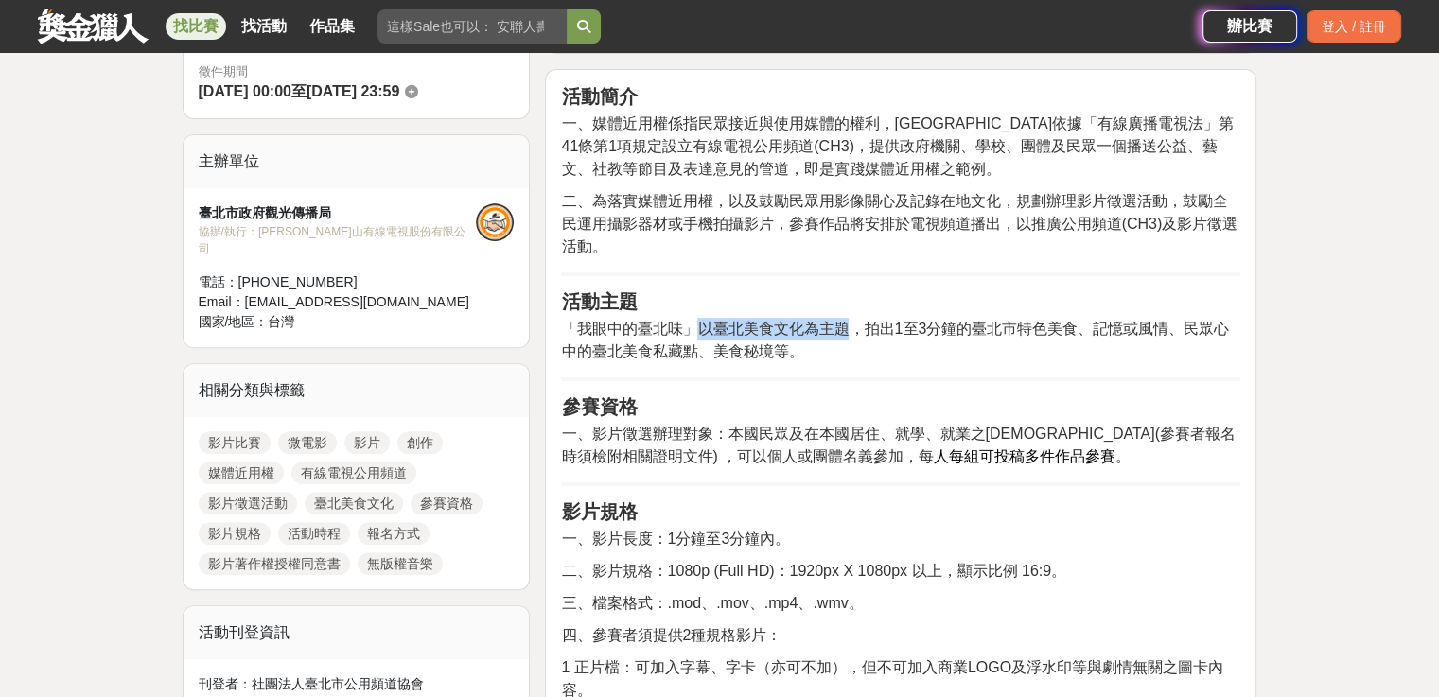
click at [697, 360] on span "」以臺北美食文化為主題，拍出1至3分鐘的臺北市特色美食、記憶或風情、民眾心中的臺北美食私藏點、美食秘境等。" at bounding box center [895, 340] width 668 height 39
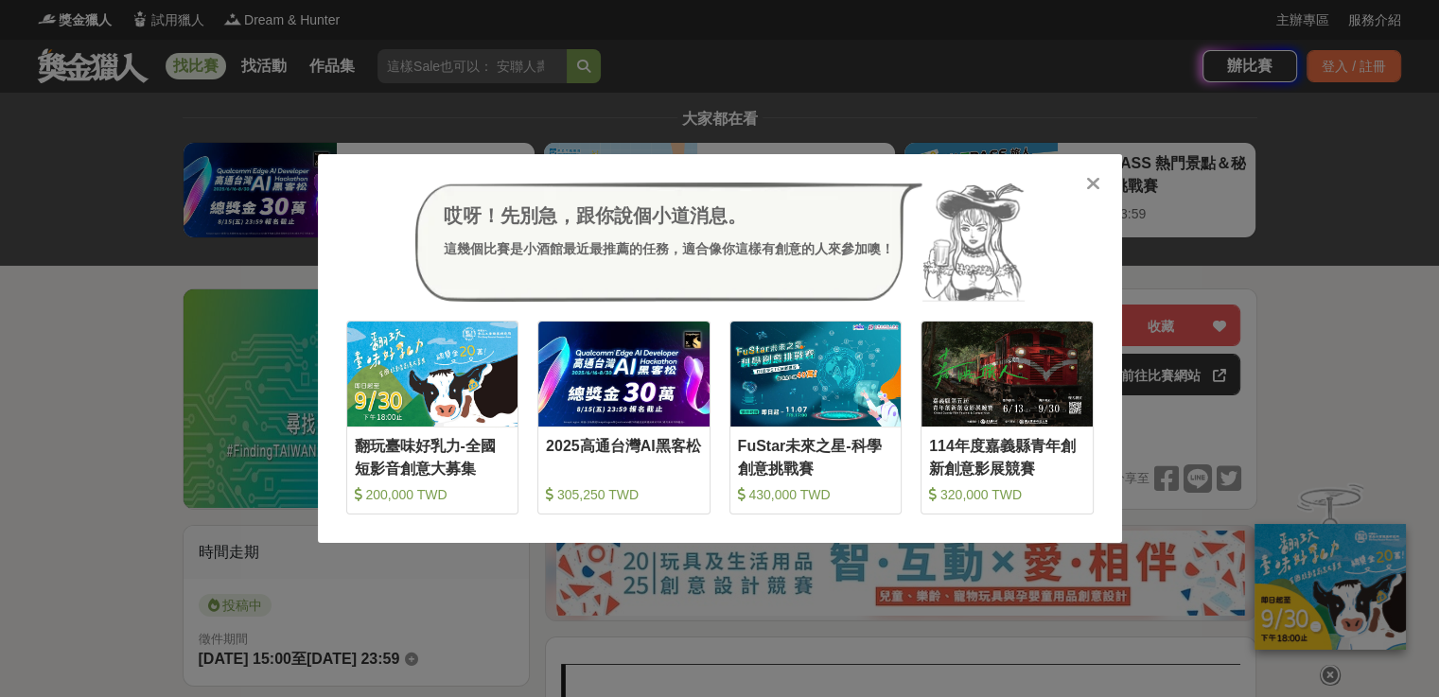
click at [1090, 183] on icon at bounding box center [1093, 183] width 14 height 19
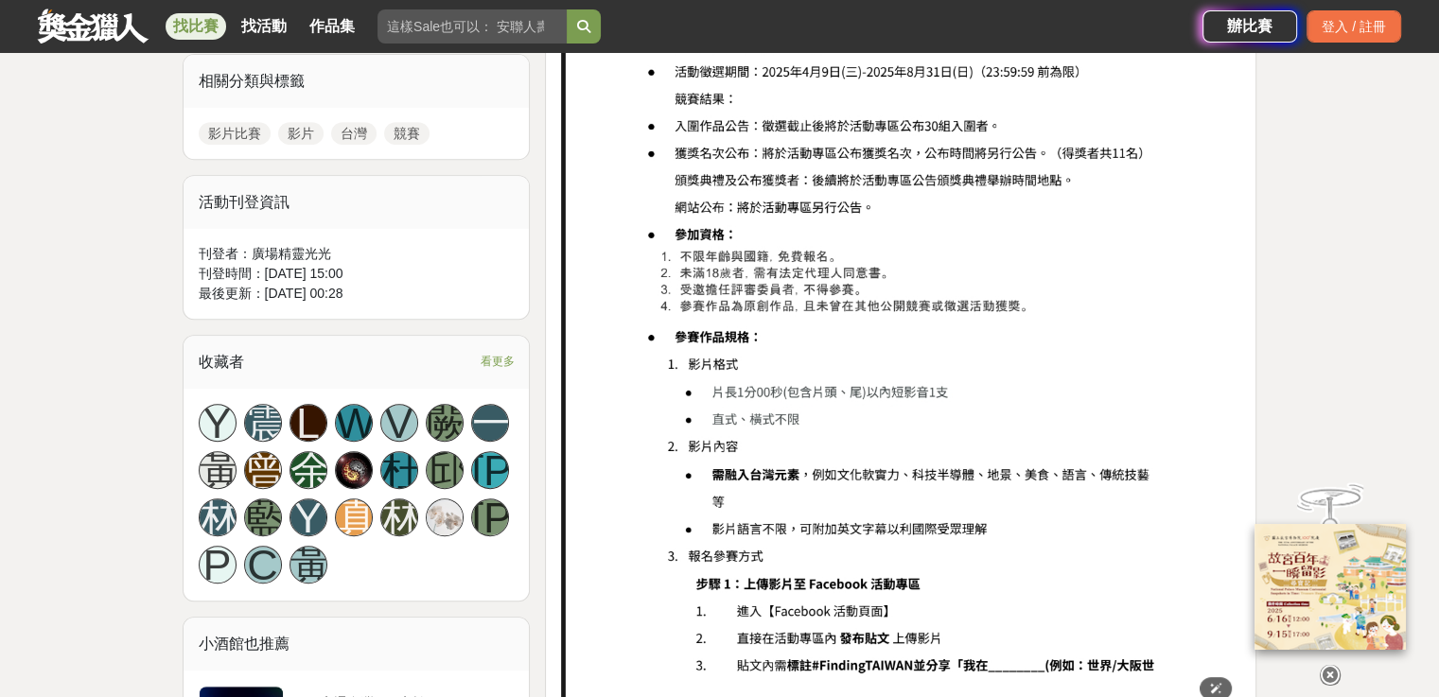
scroll to position [568, 0]
